Goal: Task Accomplishment & Management: Manage account settings

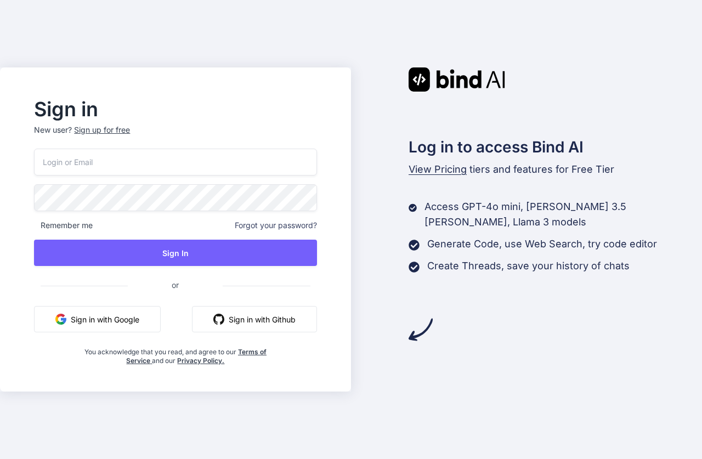
click at [111, 171] on input "email" at bounding box center [175, 162] width 283 height 27
type input "[EMAIL_ADDRESS][DOMAIN_NAME]"
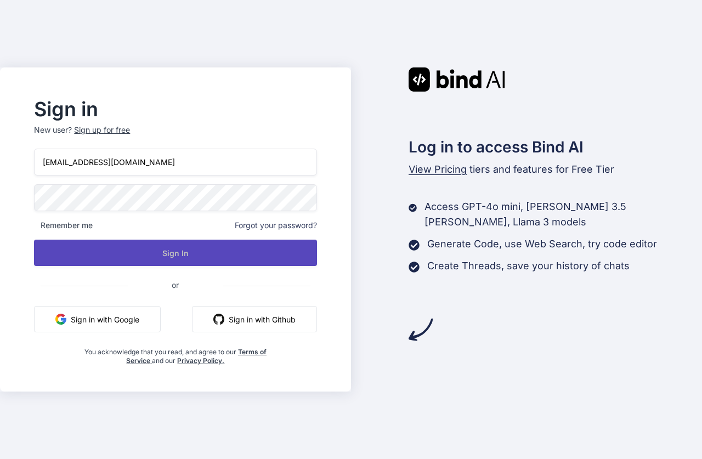
click at [202, 245] on button "Sign In" at bounding box center [175, 253] width 283 height 26
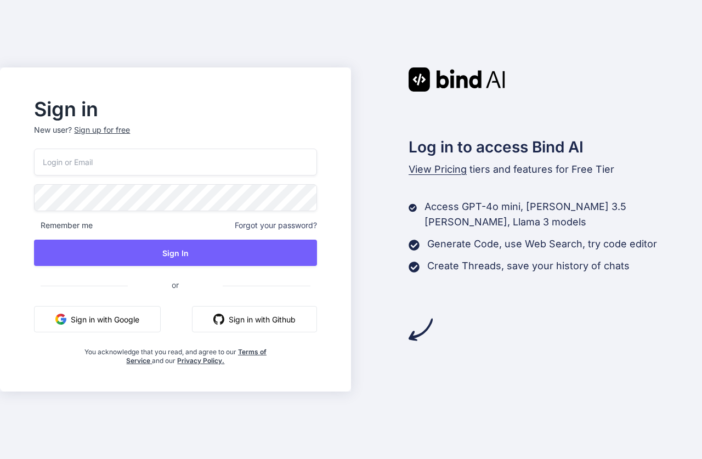
click at [160, 155] on input "email" at bounding box center [175, 162] width 283 height 27
type input "v"
click at [151, 153] on input "email" at bounding box center [175, 162] width 283 height 27
type input "bind.ai.ltd0"
click at [192, 157] on input "email" at bounding box center [175, 162] width 283 height 27
